Goal: Information Seeking & Learning: Learn about a topic

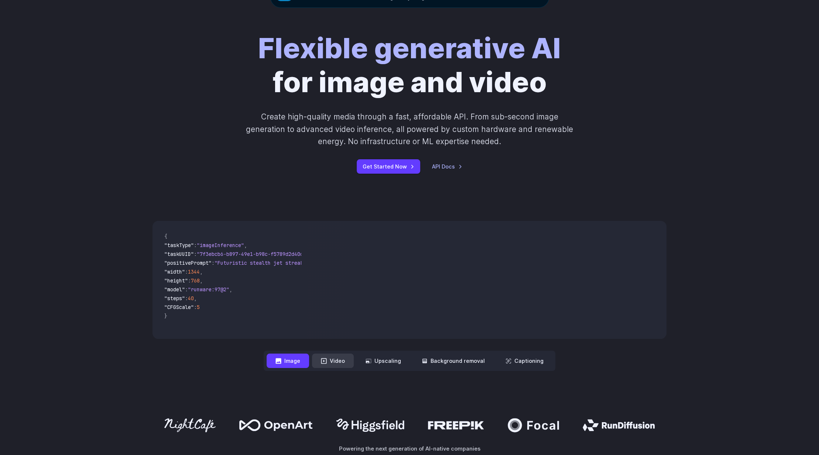
click at [319, 359] on button "Video" at bounding box center [333, 361] width 42 height 14
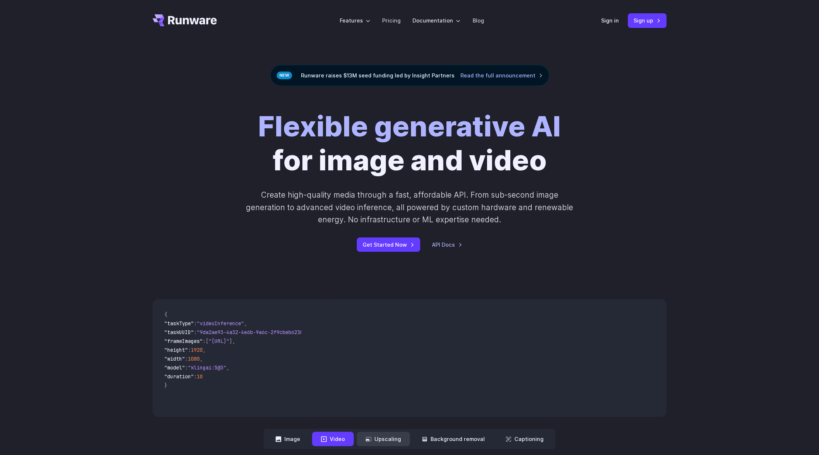
click at [374, 433] on button "Upscaling" at bounding box center [383, 439] width 53 height 14
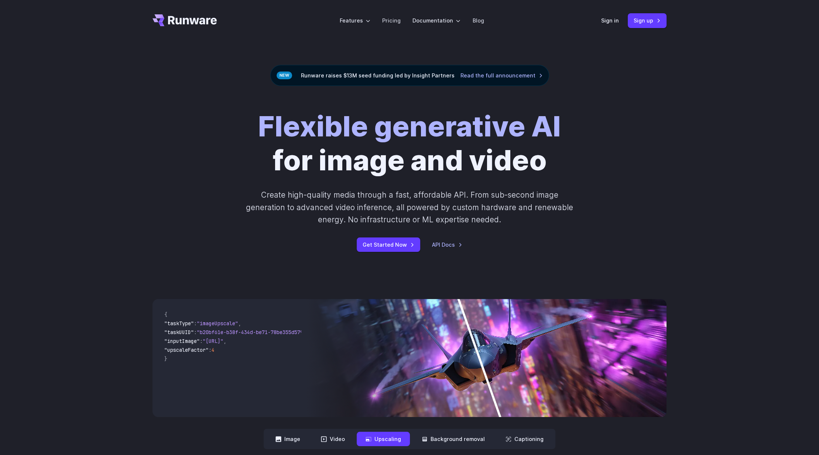
click at [457, 348] on img at bounding box center [486, 358] width 359 height 118
click at [452, 441] on button "Background removal" at bounding box center [453, 439] width 81 height 14
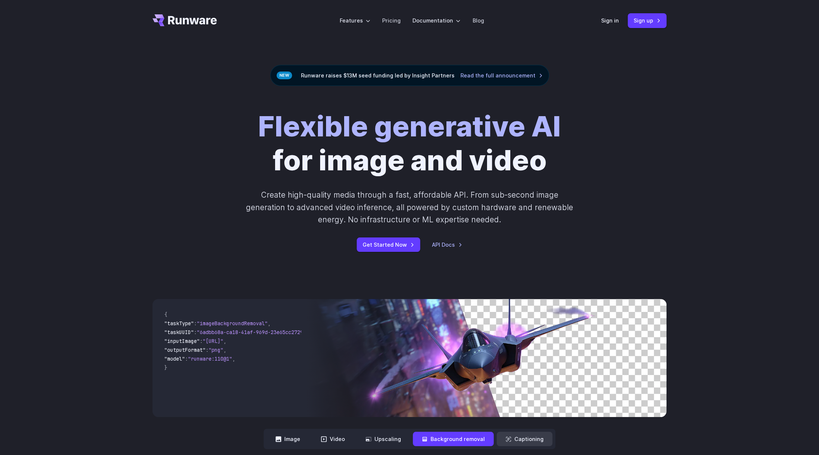
click at [509, 443] on button "Captioning" at bounding box center [524, 439] width 56 height 14
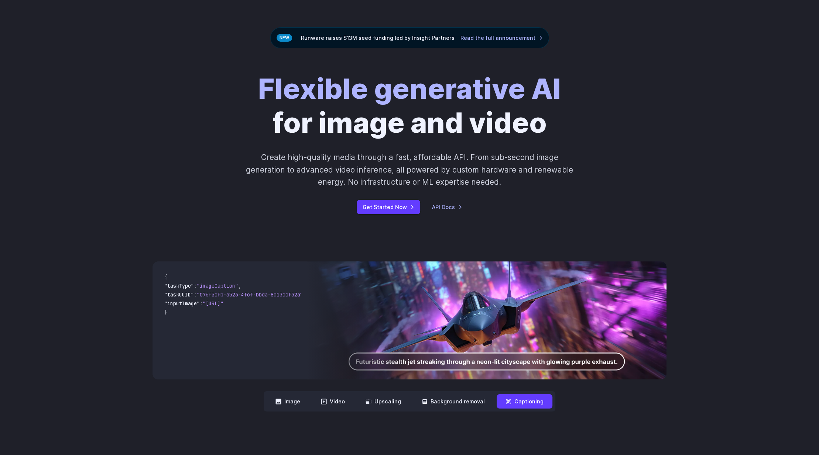
scroll to position [42, 0]
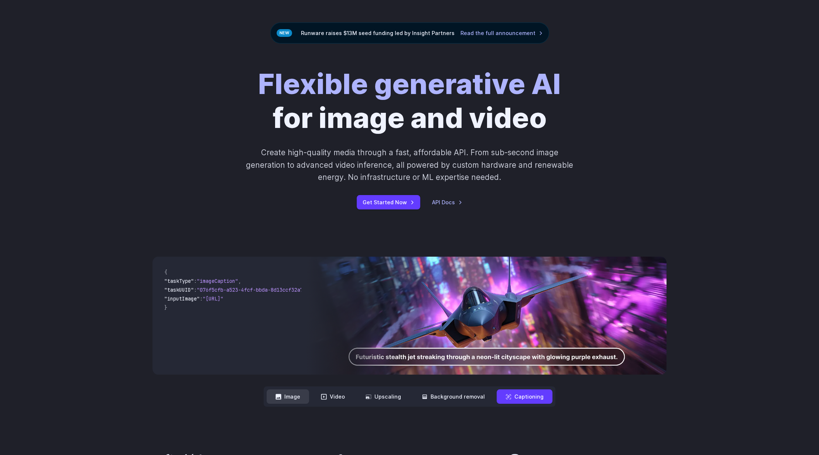
click at [308, 395] on button "Image" at bounding box center [287, 397] width 42 height 14
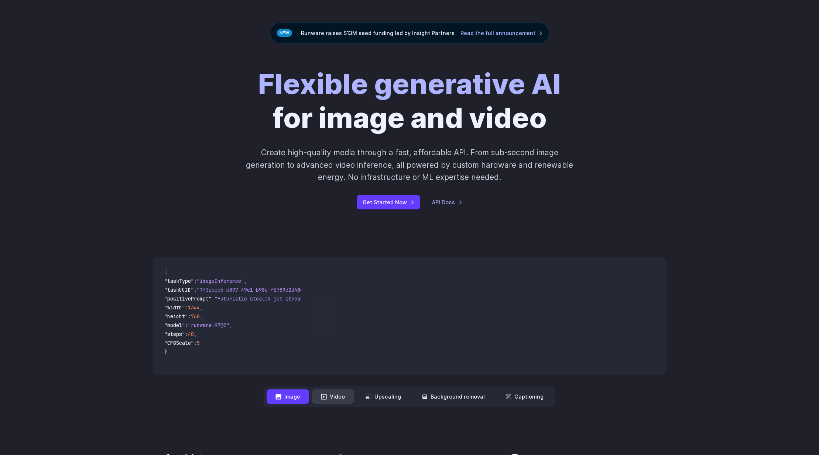
click at [333, 397] on button "Video" at bounding box center [333, 397] width 42 height 14
click at [302, 395] on button "Image" at bounding box center [287, 397] width 42 height 14
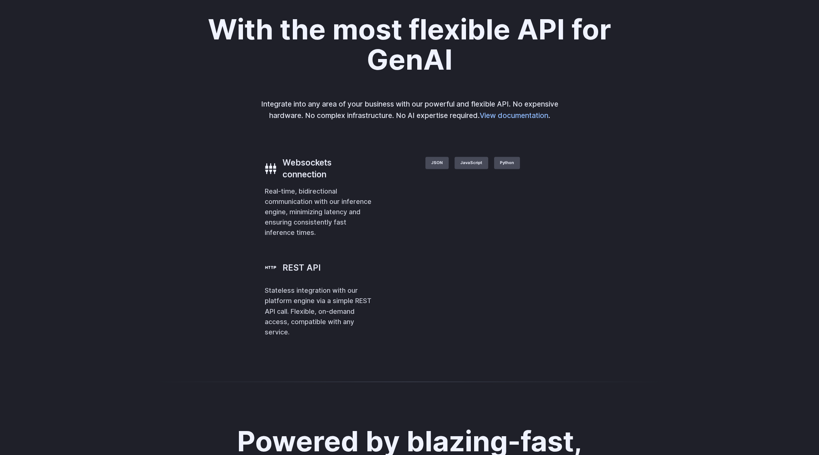
scroll to position [1569, 0]
